Goal: Navigation & Orientation: Find specific page/section

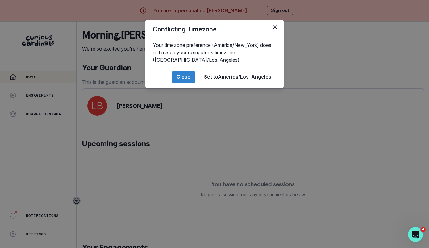
click at [145, 210] on div "Conflicting Timezone Your timezone preference (America/New_York) does not match…" at bounding box center [214, 124] width 429 height 248
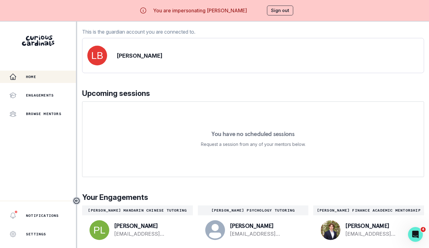
scroll to position [21, 0]
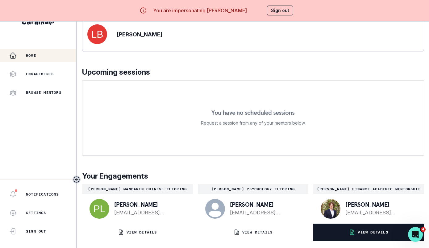
click at [365, 234] on p "VIEW DETAILS" at bounding box center [373, 232] width 30 height 5
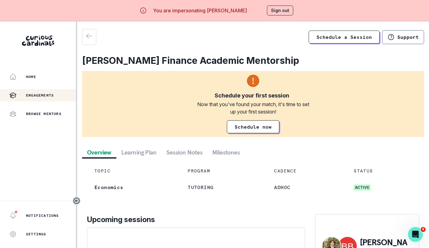
click at [185, 148] on button "Session Notes" at bounding box center [185, 152] width 46 height 11
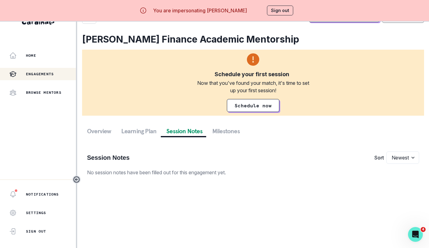
scroll to position [2, 0]
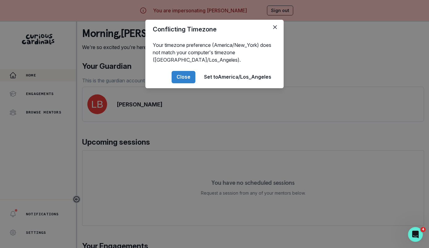
click at [185, 148] on div "Conflicting Timezone Your timezone preference (America/New_York) does not match…" at bounding box center [214, 124] width 429 height 248
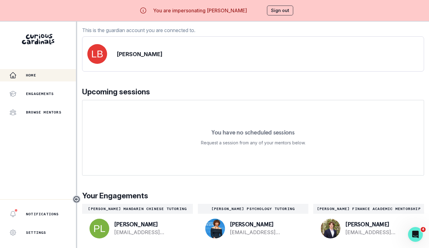
scroll to position [21, 0]
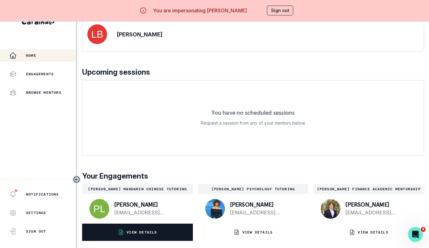
click at [169, 229] on button "VIEW DETAILS" at bounding box center [137, 232] width 111 height 17
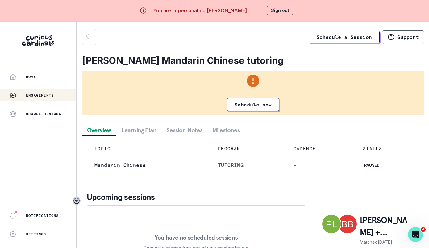
click at [187, 128] on button "Session Notes" at bounding box center [185, 130] width 46 height 11
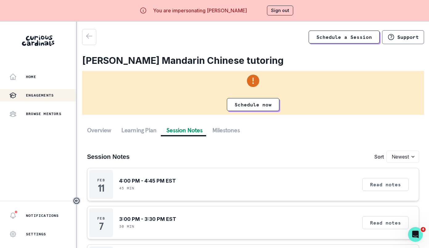
scroll to position [19, 0]
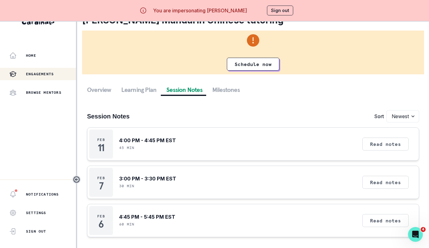
scroll to position [10, 0]
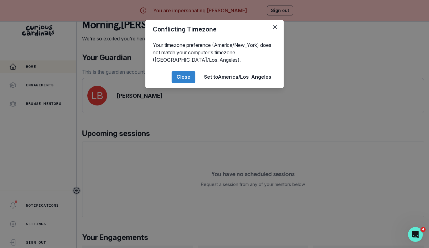
click at [223, 197] on div "Conflicting Timezone Your timezone preference (America/New_York) does not match…" at bounding box center [214, 124] width 429 height 248
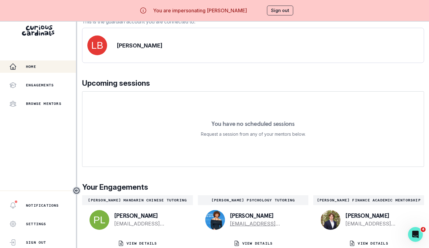
scroll to position [21, 0]
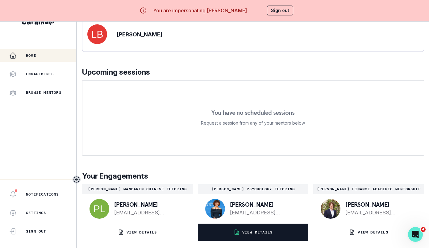
click at [239, 228] on button "VIEW DETAILS" at bounding box center [253, 232] width 111 height 17
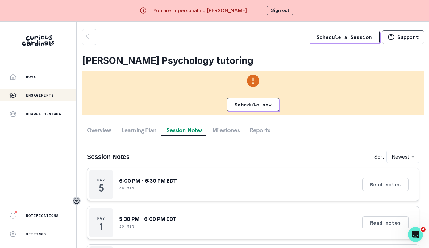
click at [190, 132] on button "Session Notes" at bounding box center [185, 130] width 46 height 11
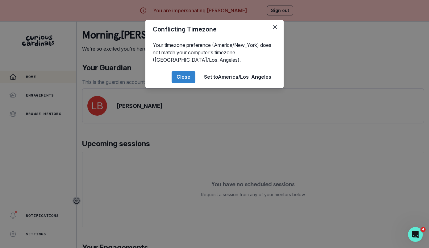
click at [212, 186] on div "Conflicting Timezone Your timezone preference (America/New_York) does not match…" at bounding box center [214, 124] width 429 height 248
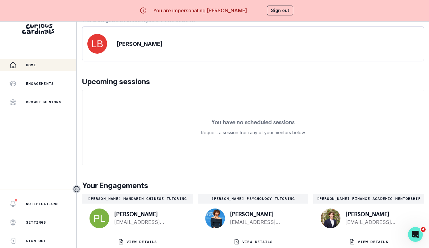
scroll to position [53, 0]
click at [143, 47] on p "[PERSON_NAME]" at bounding box center [139, 44] width 45 height 8
copy p "[PERSON_NAME]"
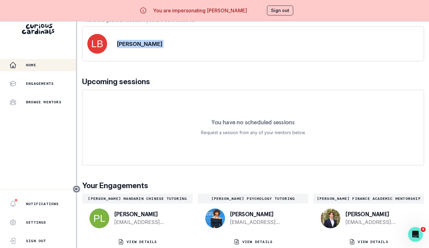
click at [274, 7] on button "Sign out" at bounding box center [280, 11] width 26 height 10
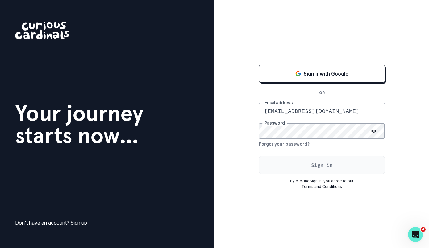
click at [296, 157] on button "Sign in" at bounding box center [322, 165] width 126 height 18
